Goal: Navigation & Orientation: Find specific page/section

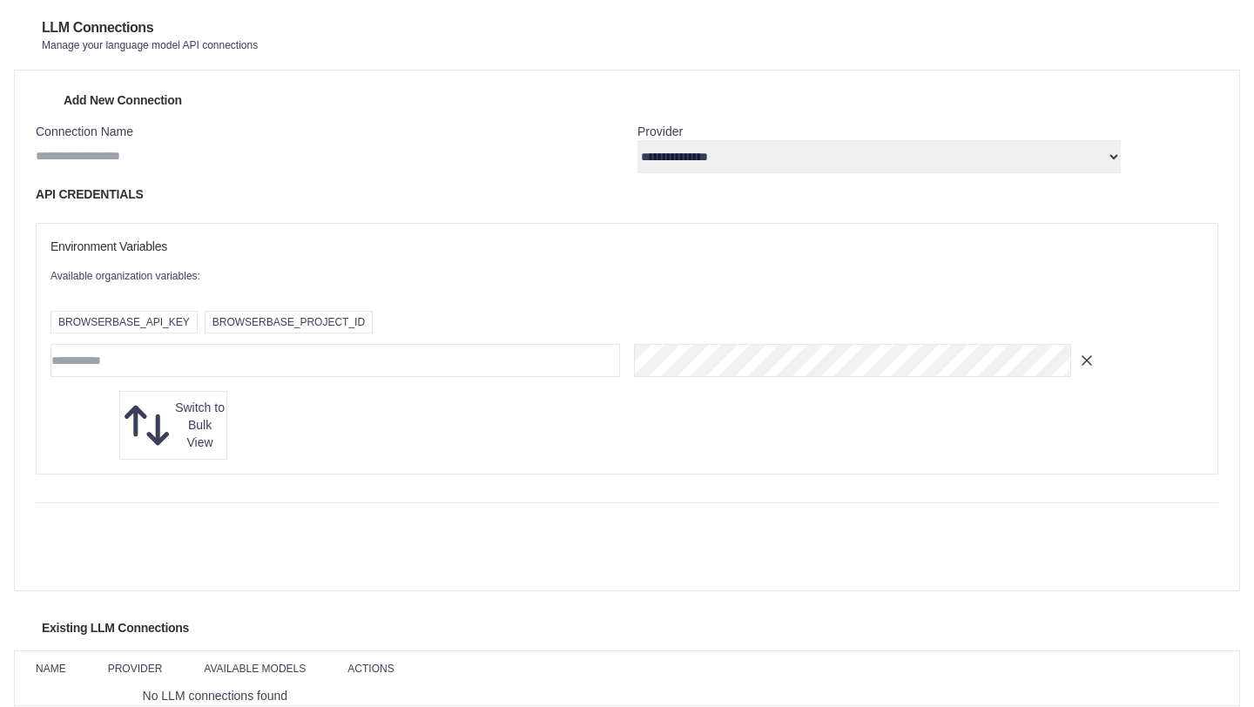
click at [796, 172] on select "**********" at bounding box center [879, 156] width 483 height 33
click at [0, 0] on link "Automations" at bounding box center [0, 0] width 0 height 0
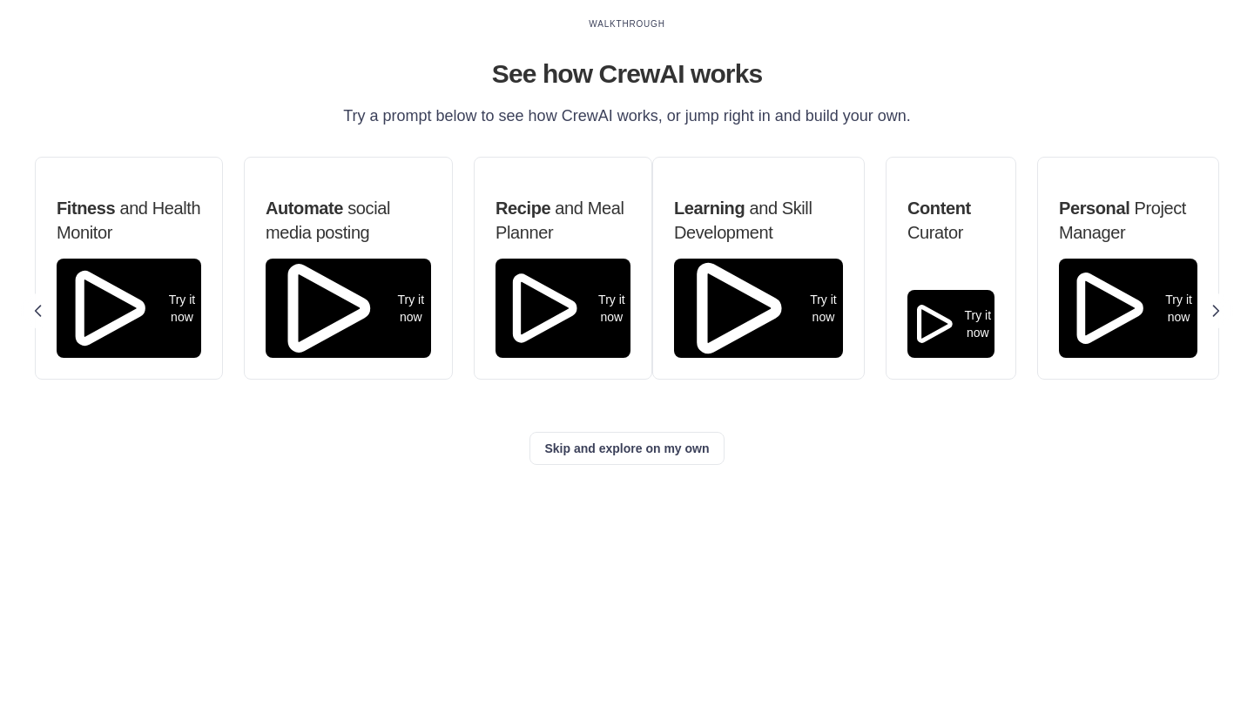
click at [0, 0] on link "Crew Studio" at bounding box center [0, 0] width 0 height 0
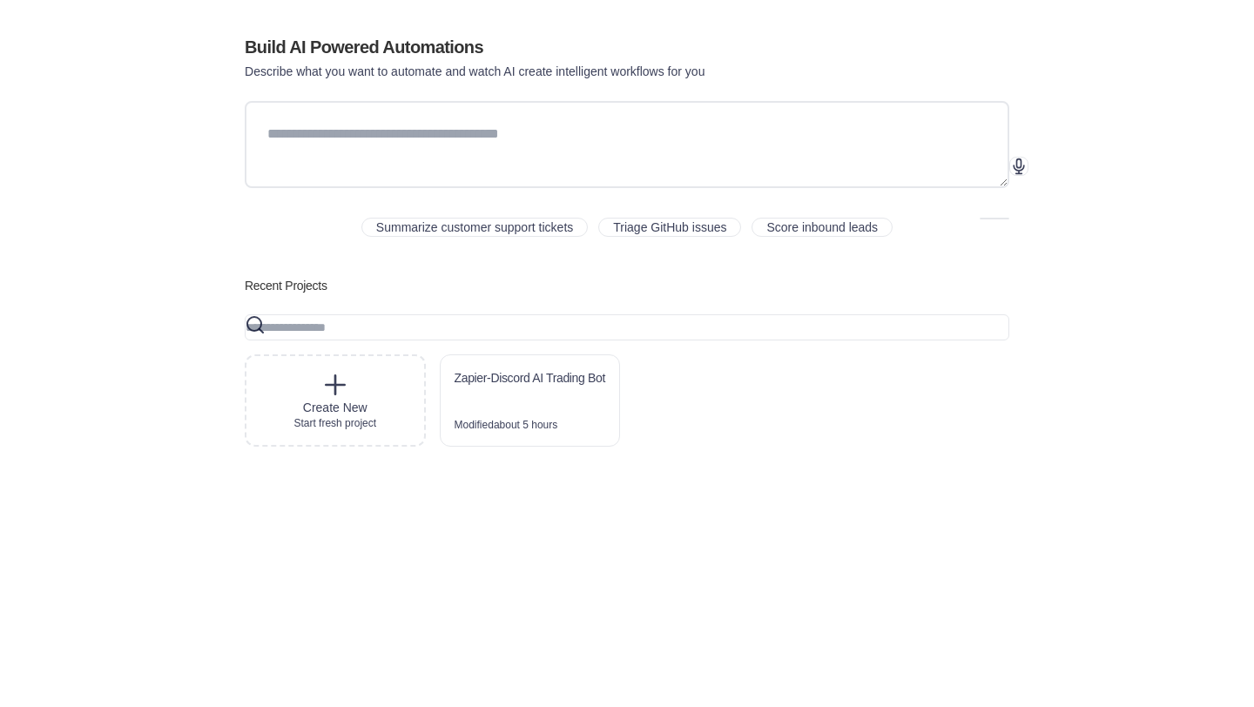
click at [0, 0] on link "Marketplace" at bounding box center [0, 0] width 0 height 0
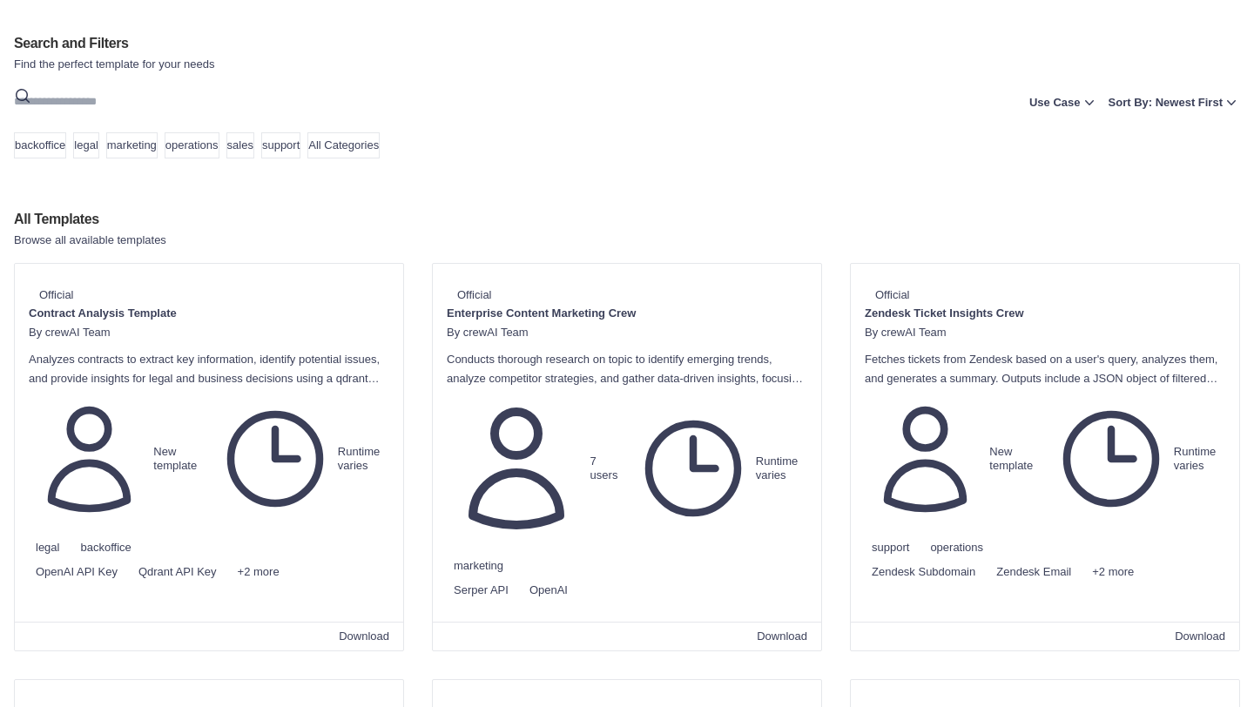
click at [0, 0] on link "Agents Repository" at bounding box center [0, 0] width 0 height 0
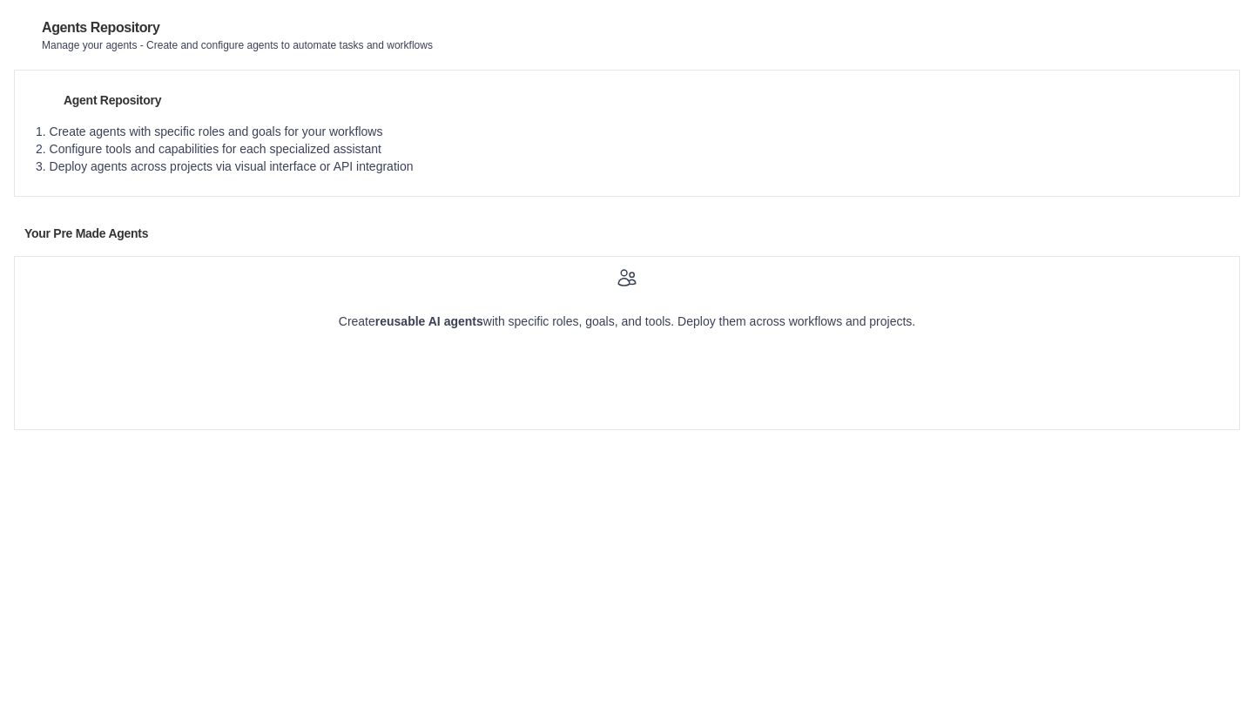
click at [1181, 36] on icon at bounding box center [1189, 35] width 17 height 17
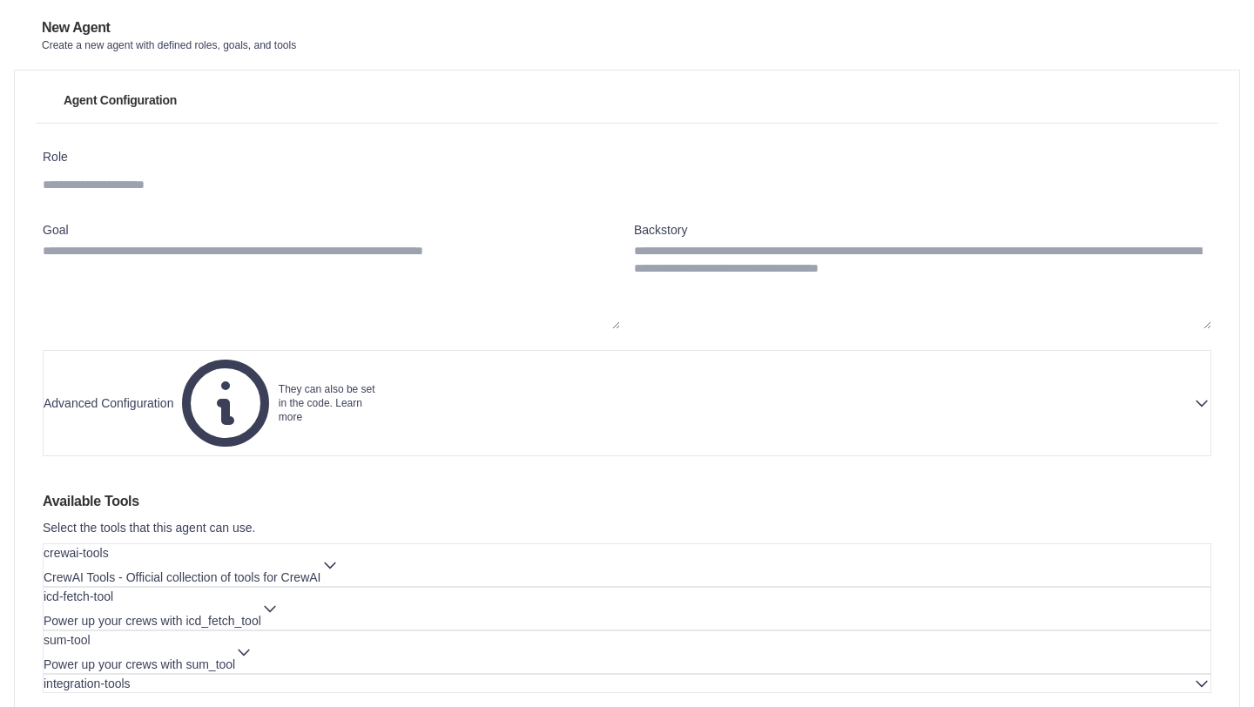
click at [0, 0] on img at bounding box center [0, 0] width 0 height 0
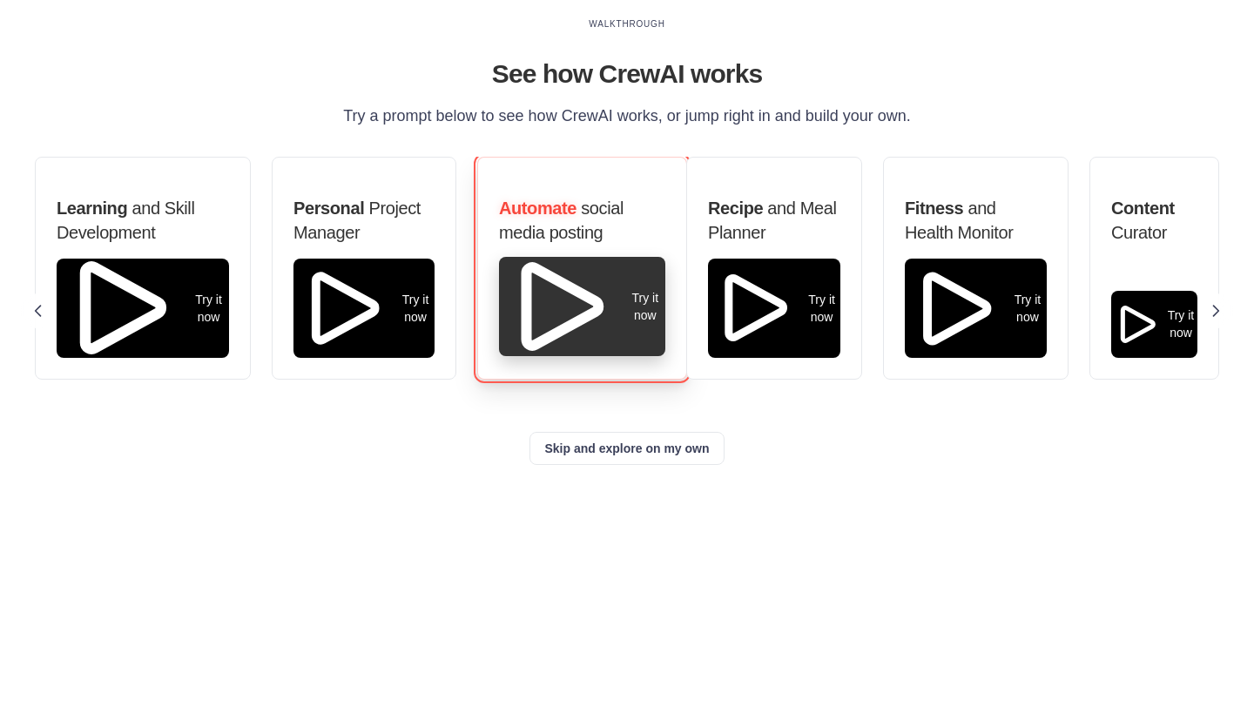
click at [666, 356] on button "Try it now" at bounding box center [582, 306] width 166 height 99
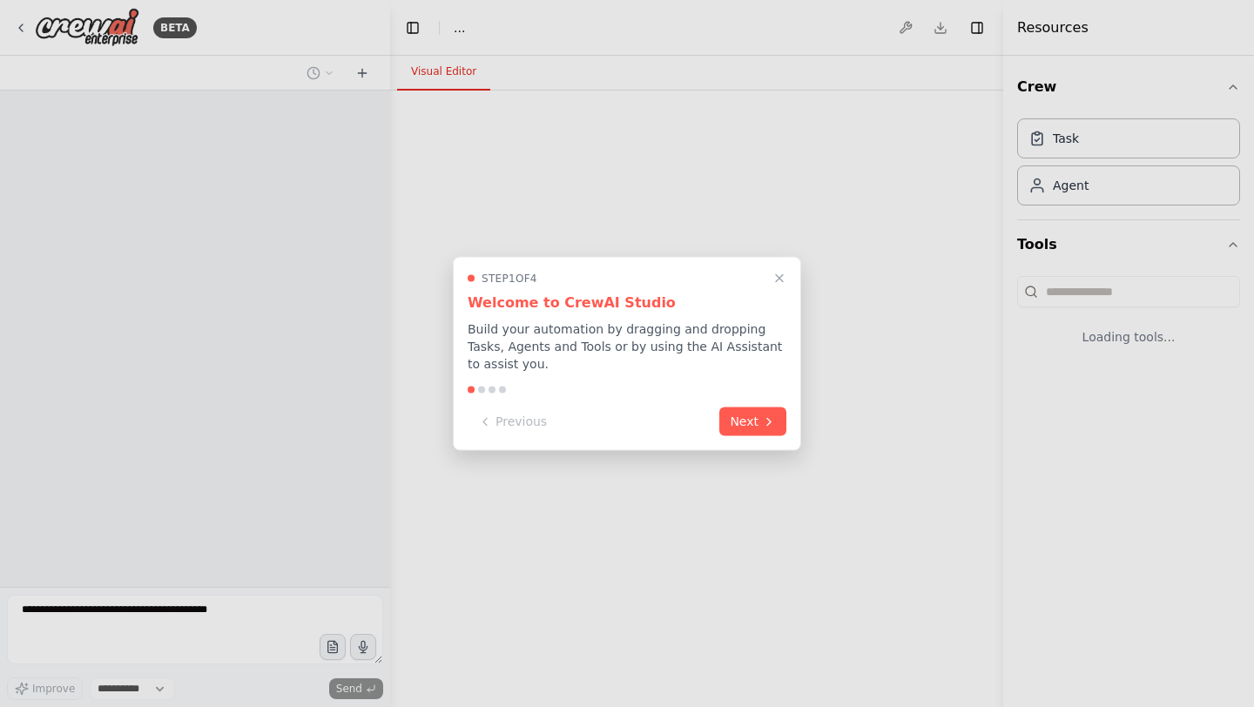
select select "****"
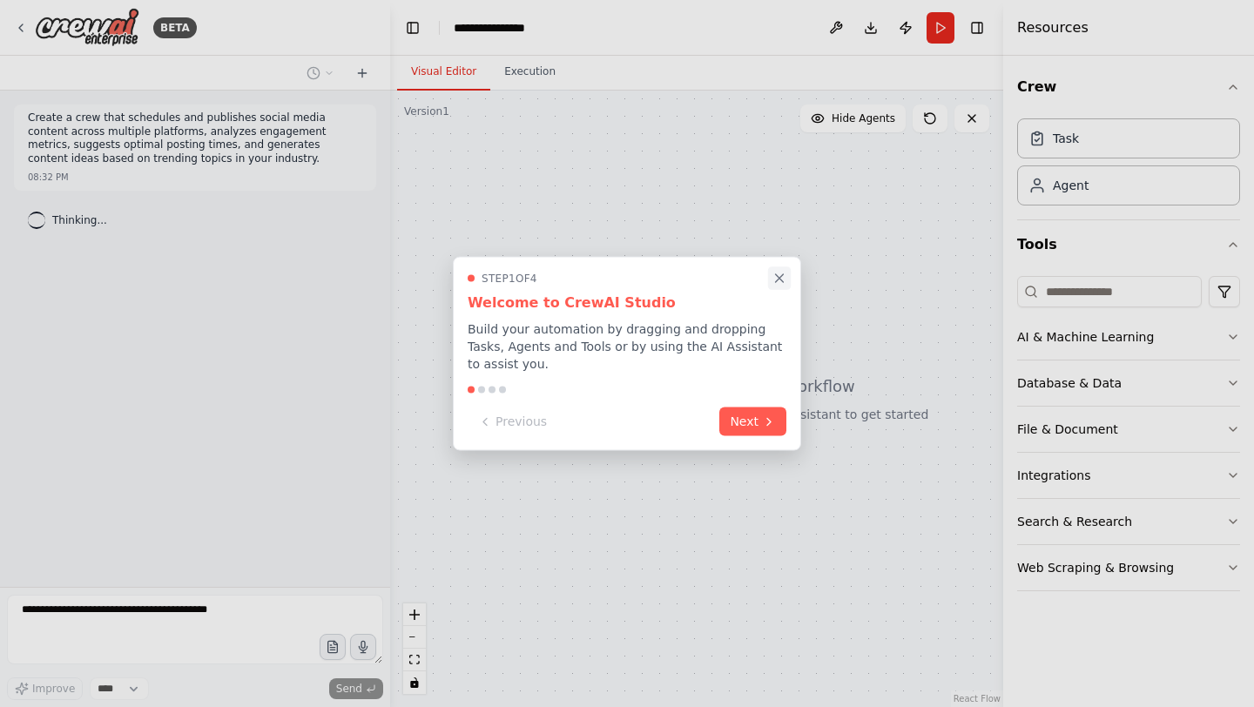
click at [777, 282] on icon "Close walkthrough" at bounding box center [780, 279] width 16 height 16
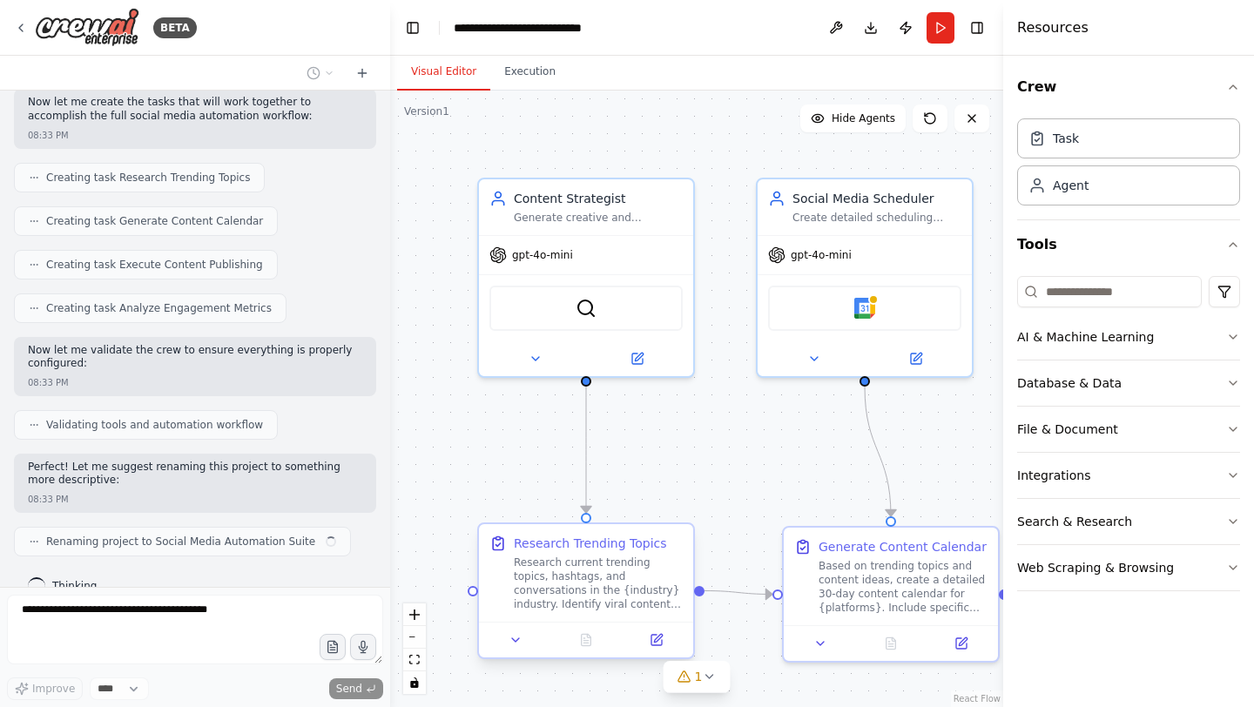
scroll to position [1063, 0]
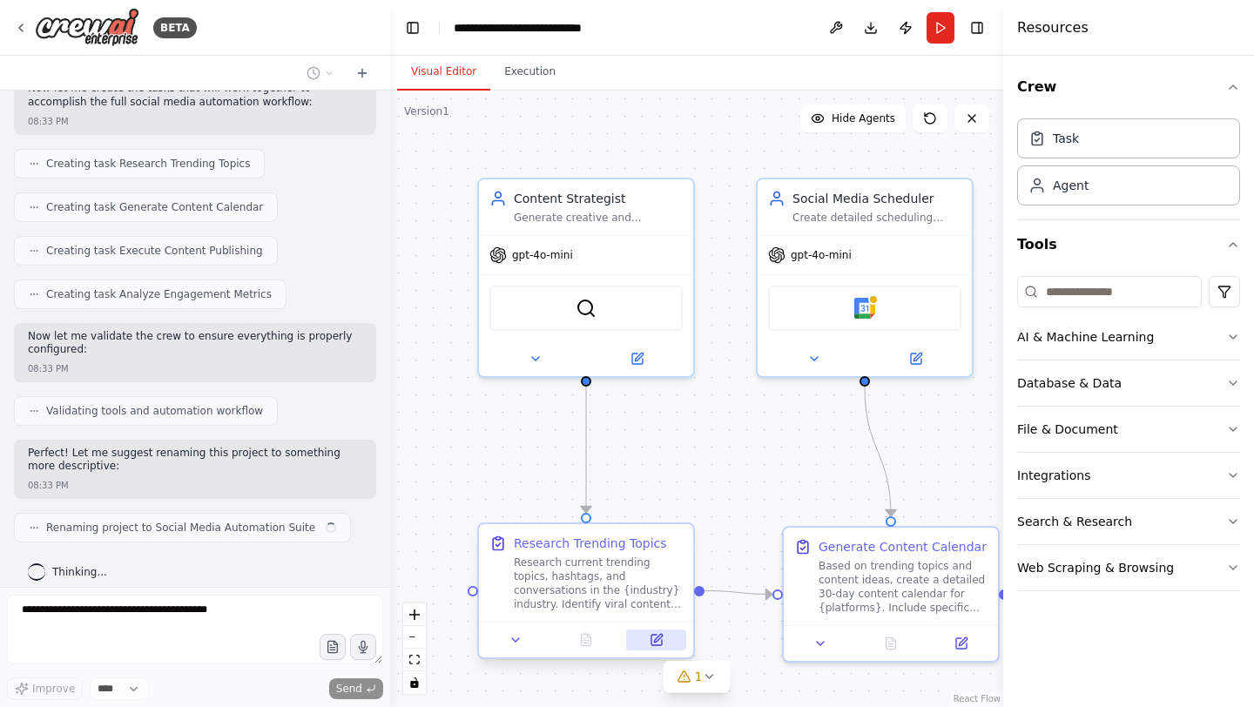
click at [659, 642] on icon at bounding box center [657, 640] width 10 height 10
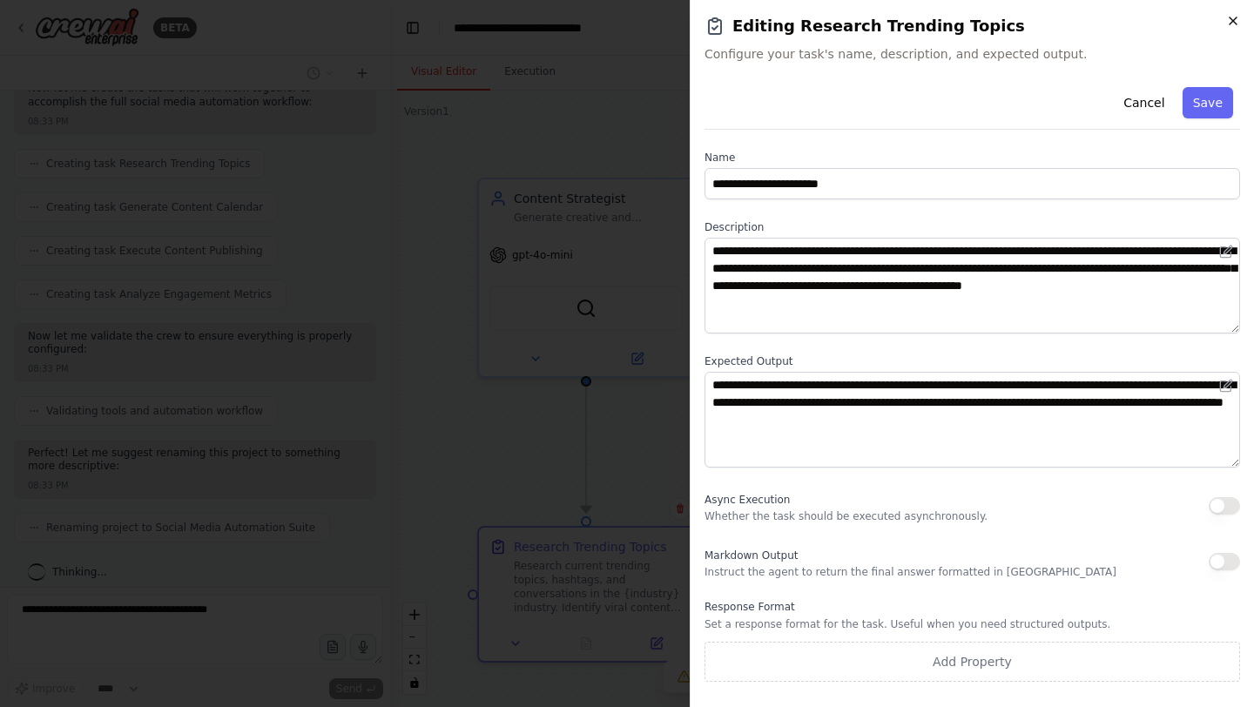
click at [1231, 17] on icon "button" at bounding box center [1234, 21] width 14 height 14
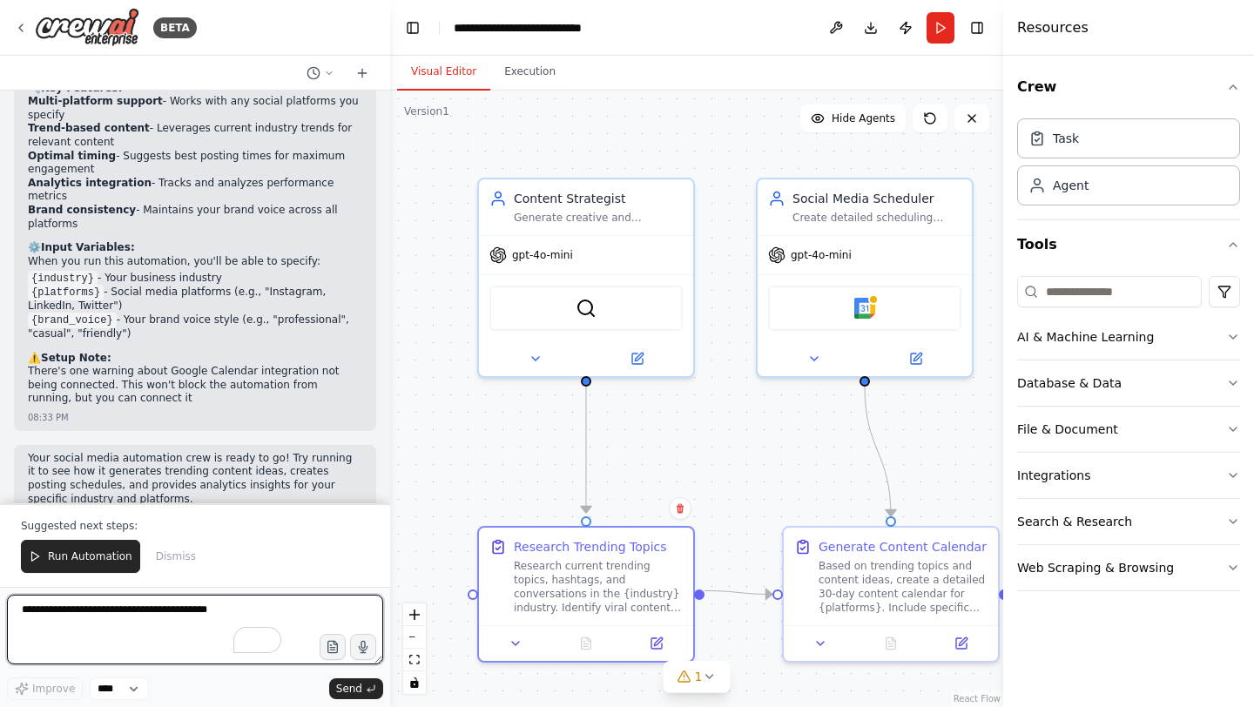
scroll to position [1850, 0]
